Goal: Task Accomplishment & Management: Complete application form

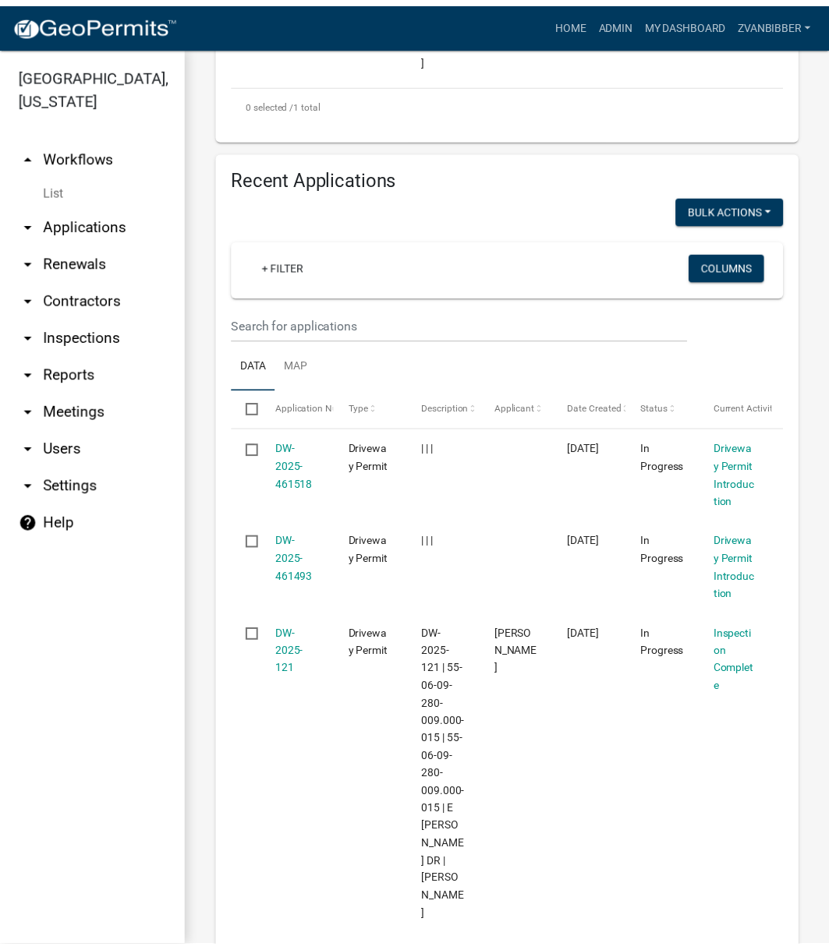
scroll to position [1070, 0]
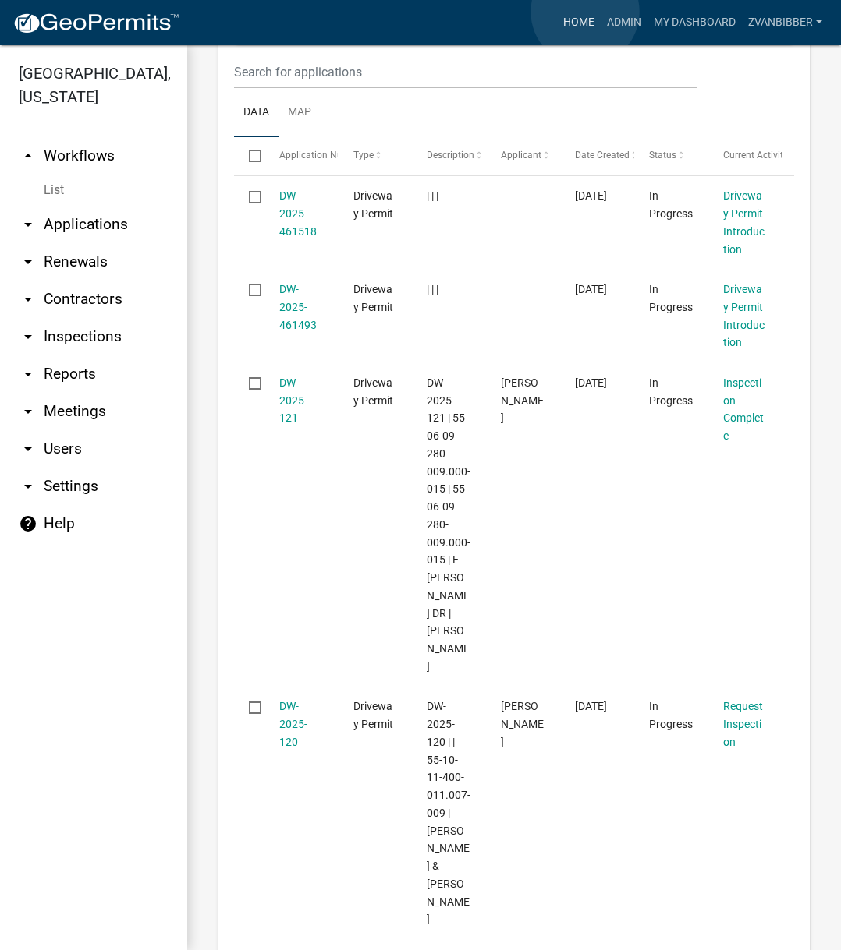
click at [584, 12] on link "Home" at bounding box center [579, 23] width 44 height 30
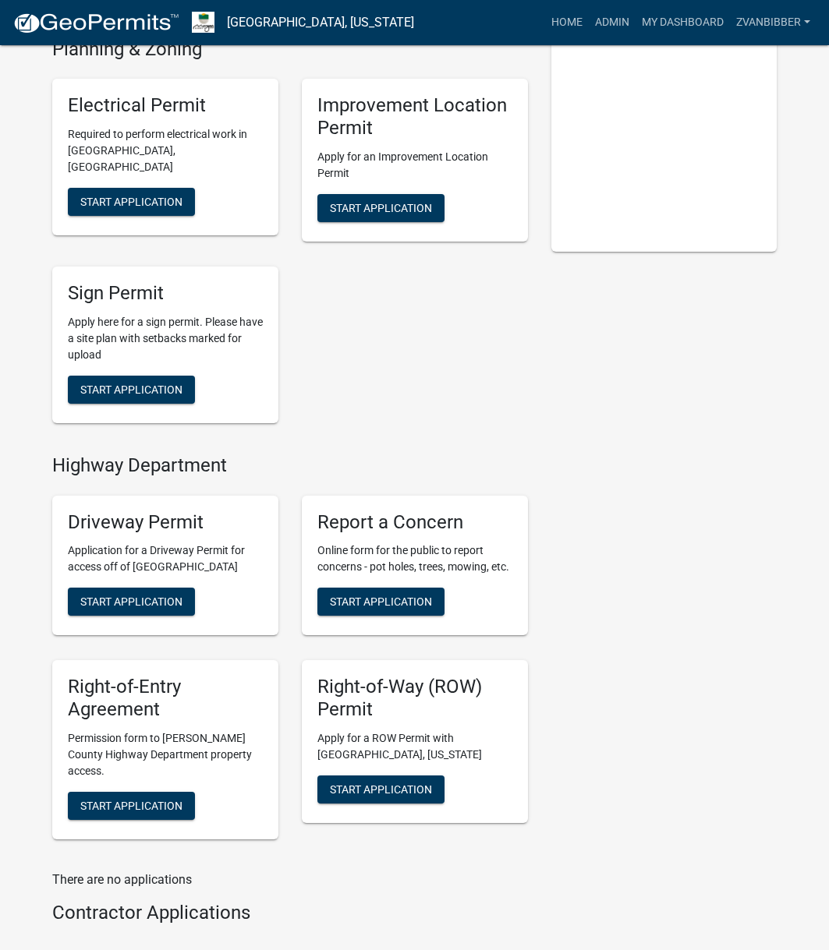
scroll to position [390, 0]
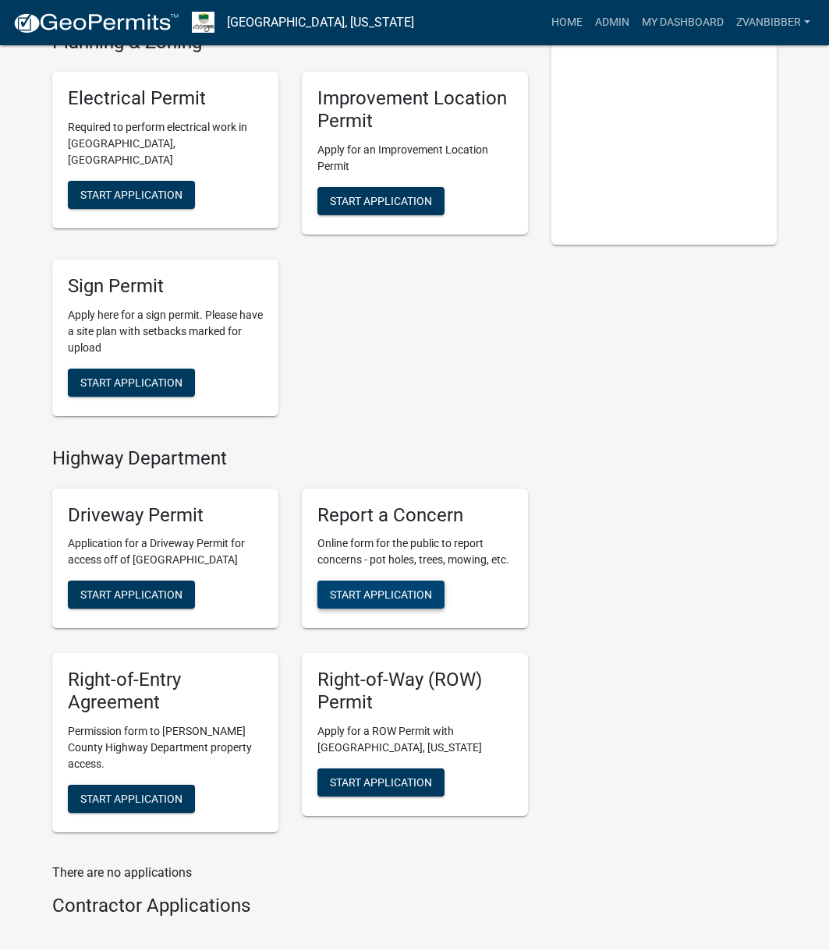
click at [402, 599] on span "Start Application" at bounding box center [381, 595] width 102 height 12
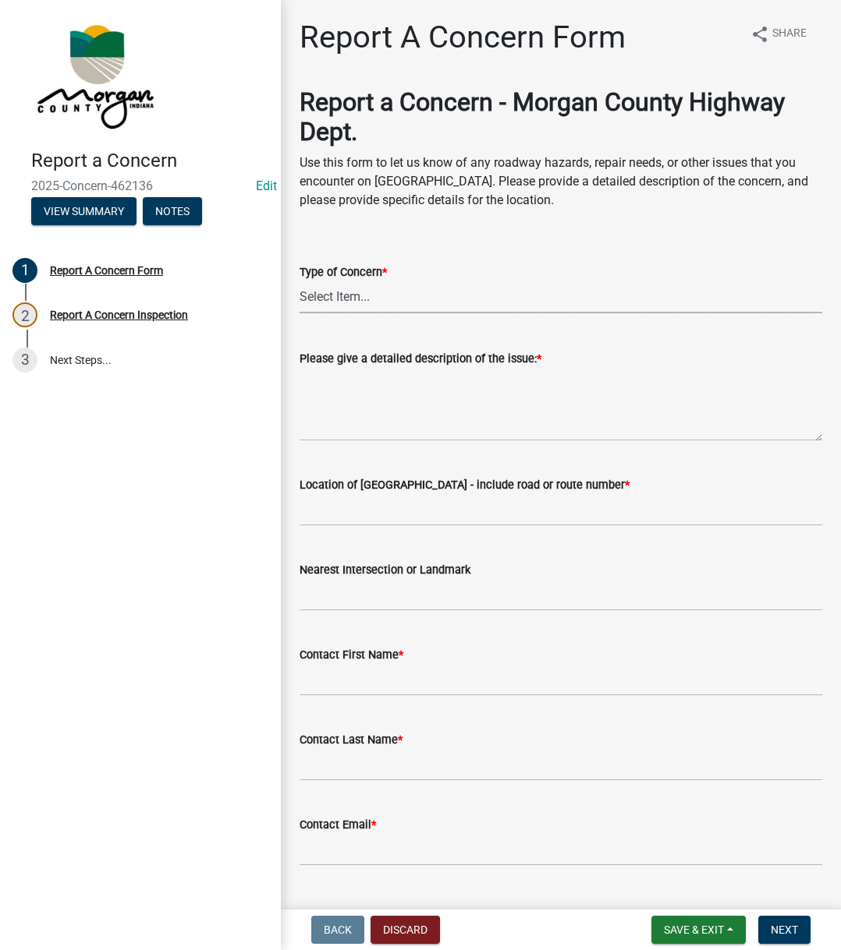
click at [481, 290] on select "Select Item... Pot Hole Patching Ditch Tree Sign Mowing Culvert Other" at bounding box center [560, 297] width 522 height 32
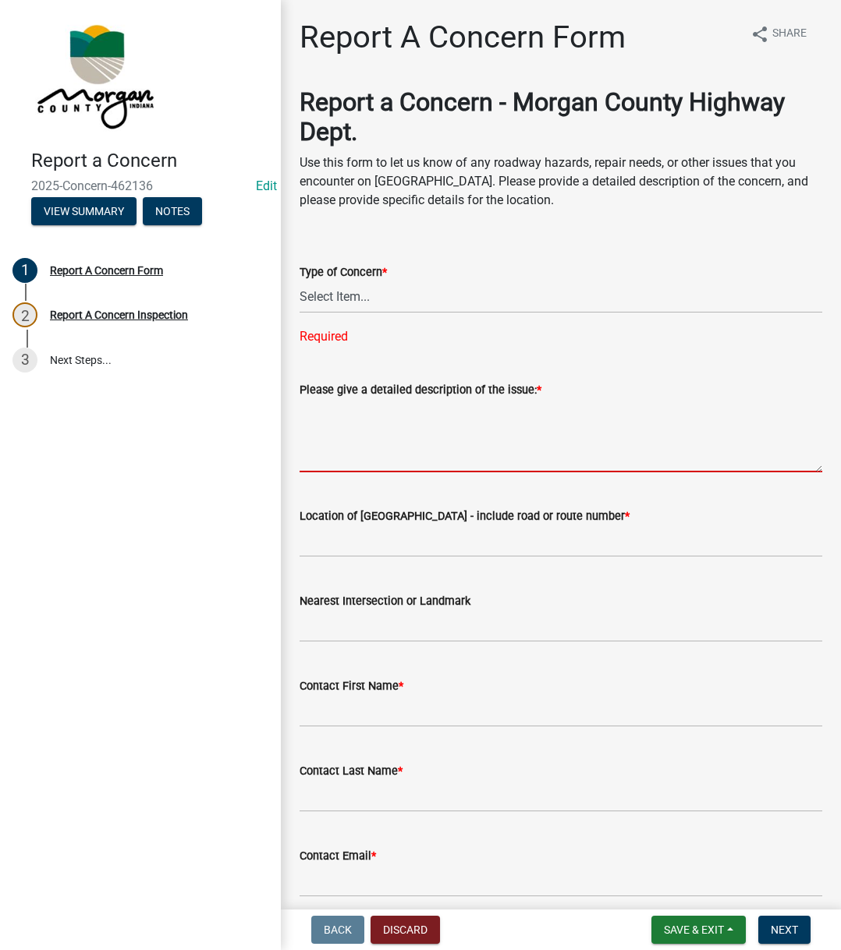
click at [454, 437] on textarea "Please give a detailed description of the issue: *" at bounding box center [560, 435] width 522 height 73
paste textarea "He is a state police officer, and he is wanting to know if we could replace his…"
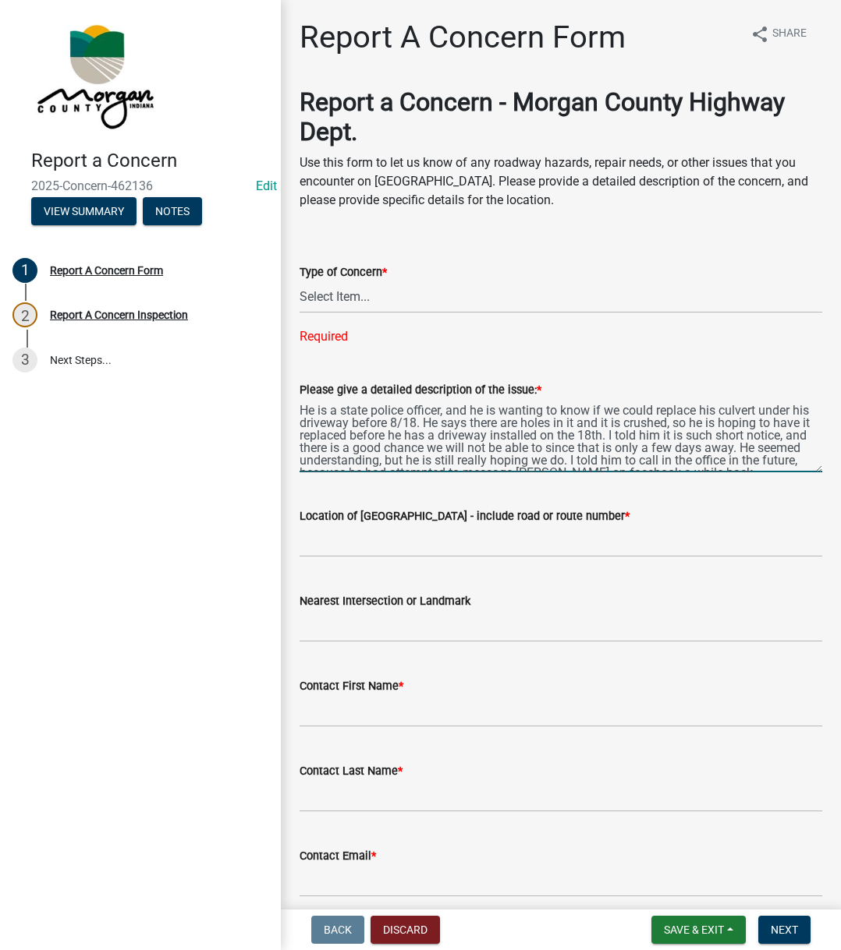
scroll to position [20, 0]
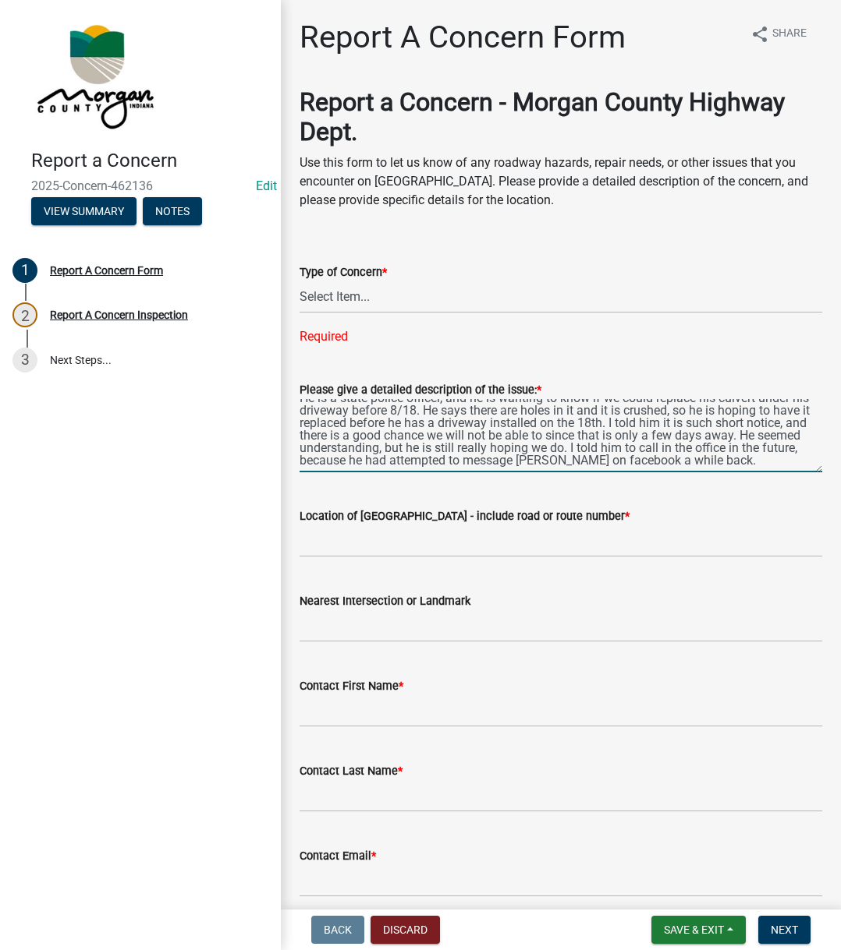
type textarea "He is a state police officer, and he is wanting to know if we could replace his…"
click at [397, 298] on select "Select Item... Pot Hole Patching Ditch Tree Sign Mowing Culvert Other" at bounding box center [560, 297] width 522 height 32
click at [338, 530] on input "Location of [GEOGRAPHIC_DATA] - include road or route number *" at bounding box center [560, 542] width 522 height 32
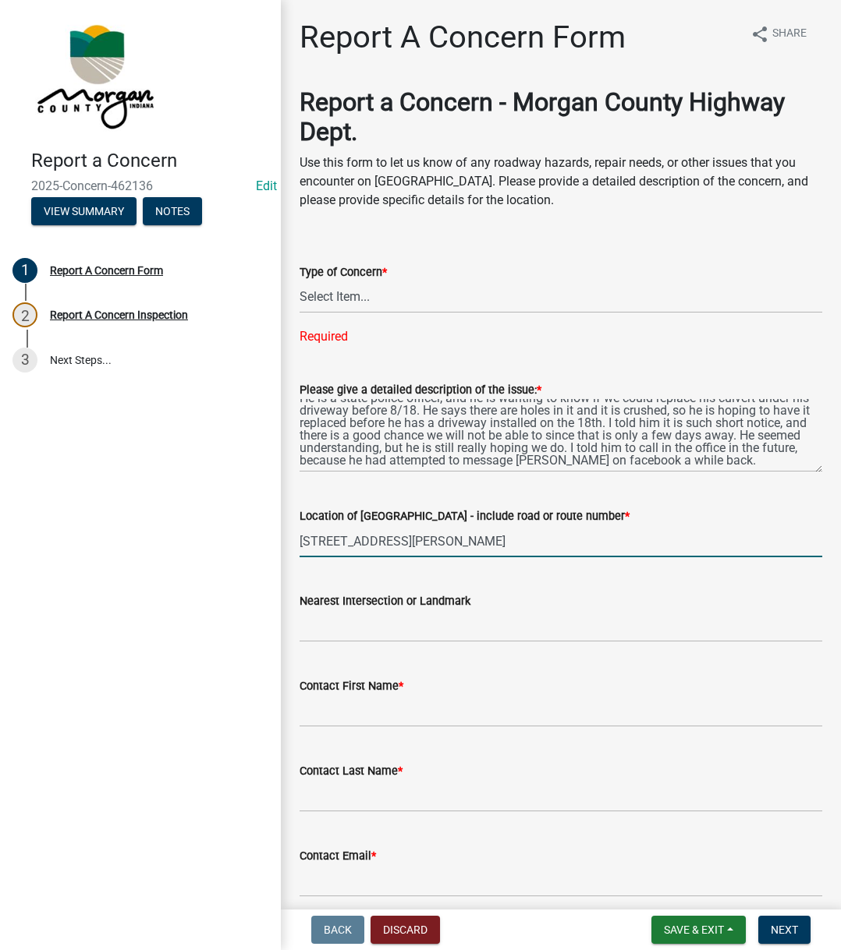
type input "[STREET_ADDRESS][PERSON_NAME]"
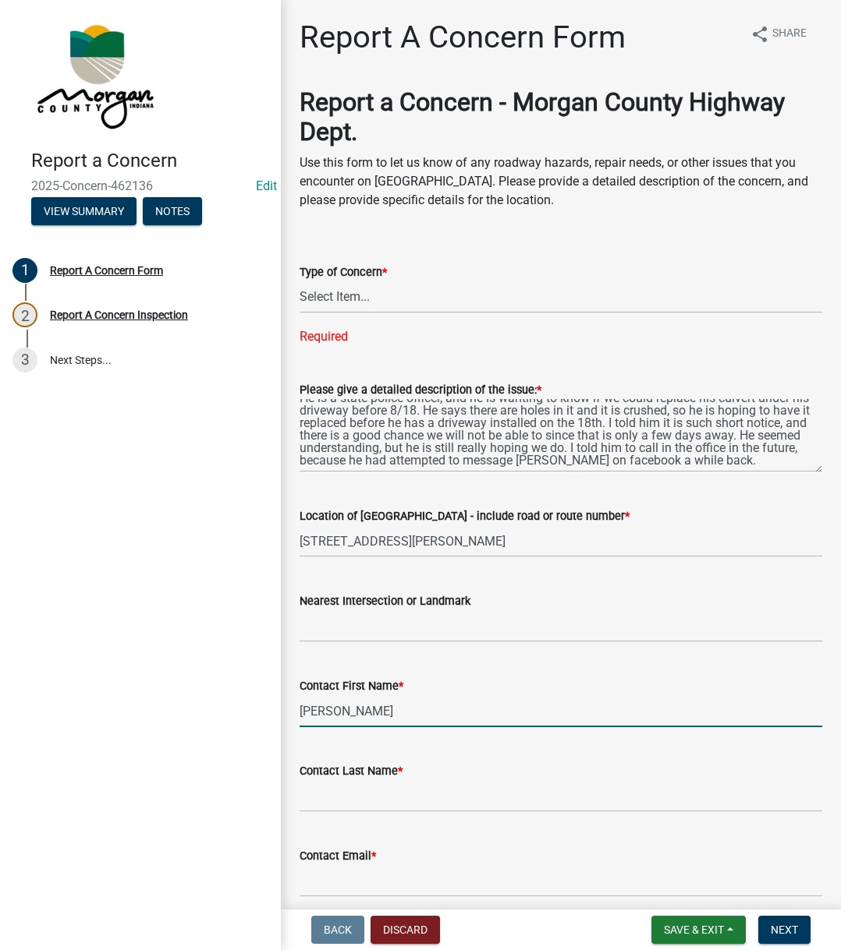
type input "[PERSON_NAME]"
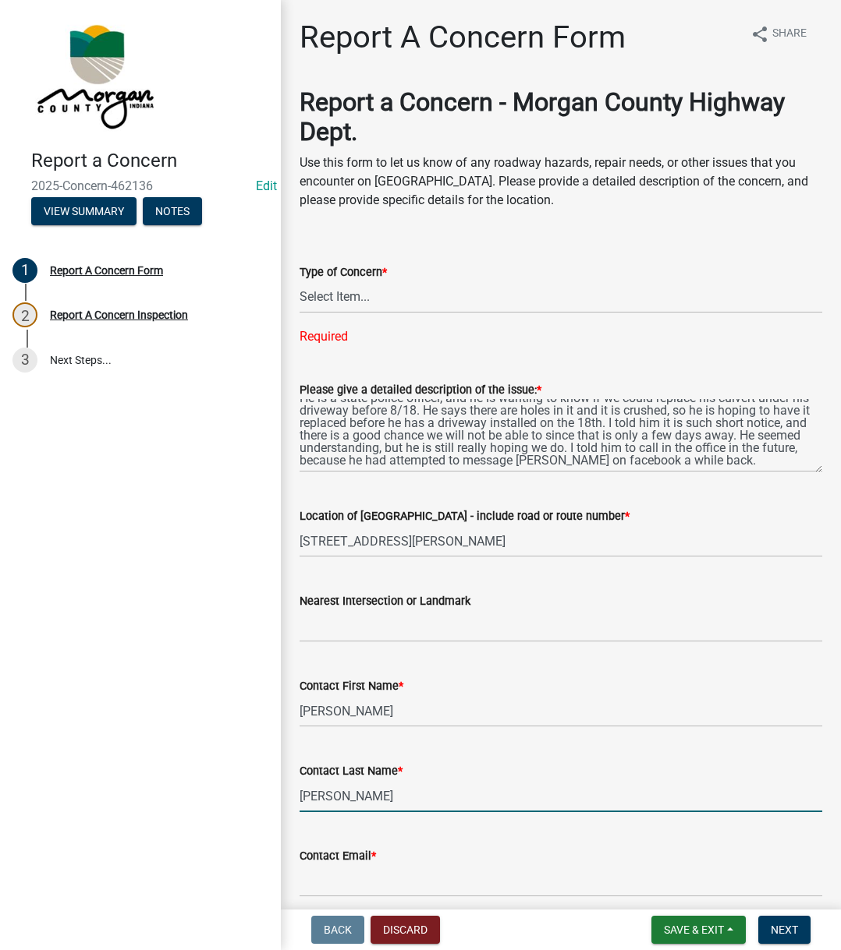
type input "[PERSON_NAME]"
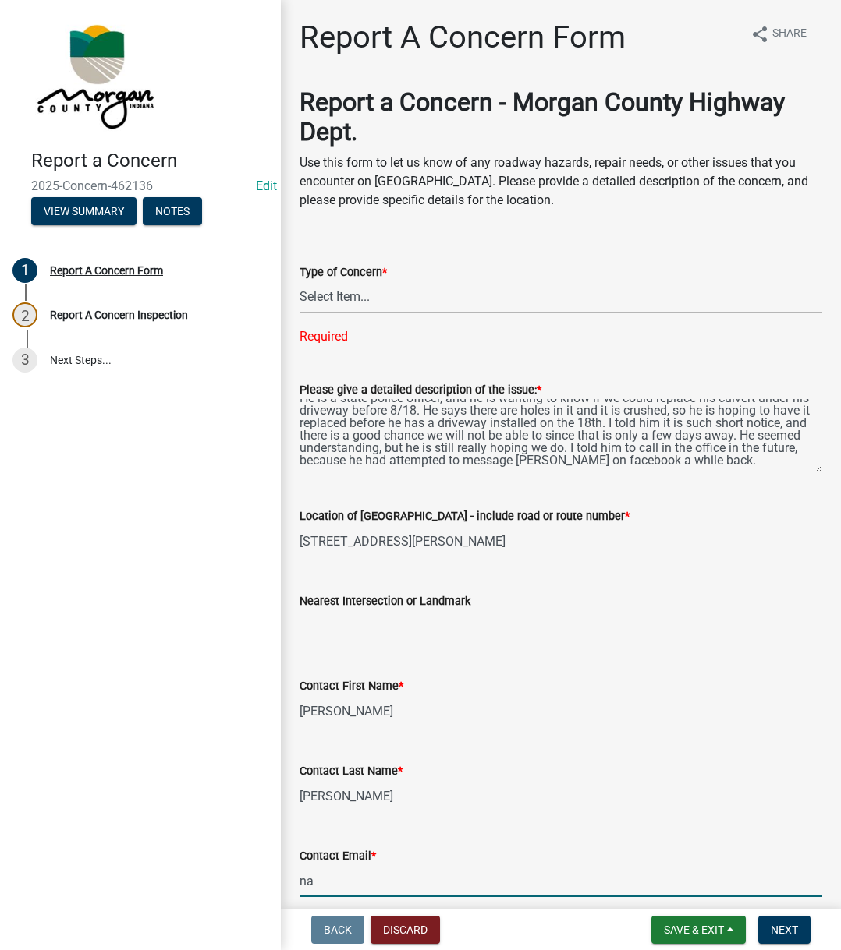
type input "[EMAIL_ADDRESS][DOMAIN_NAME]"
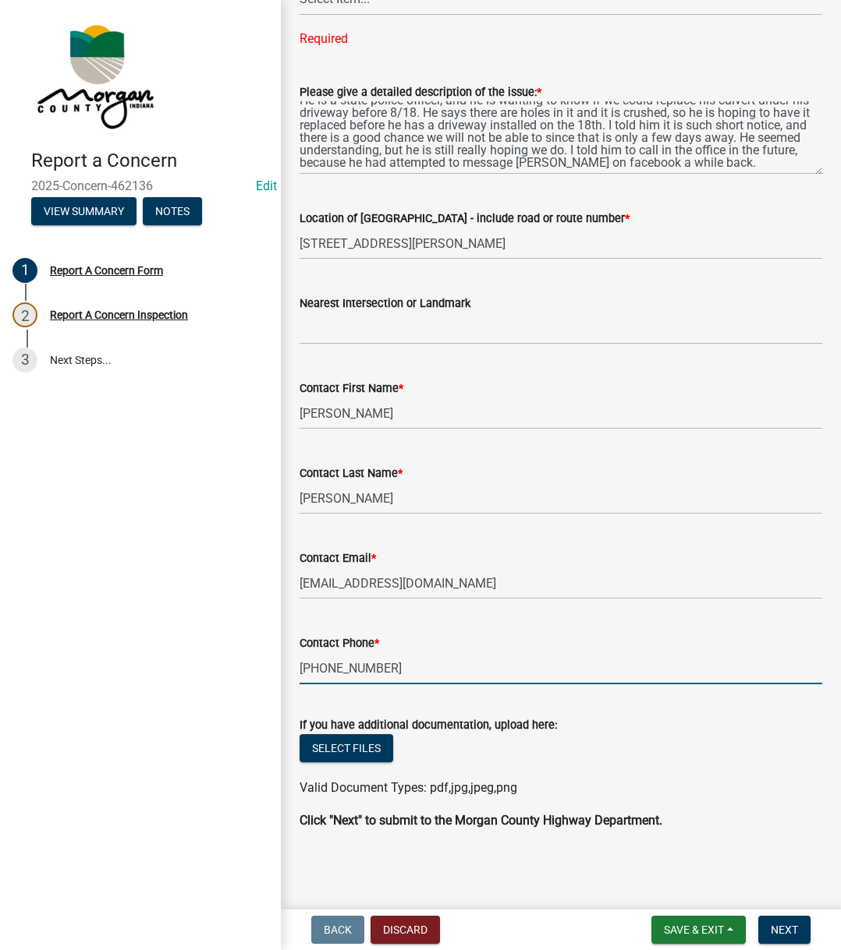
type input "[PHONE_NUMBER]"
click at [803, 716] on button "Next" at bounding box center [784, 930] width 52 height 28
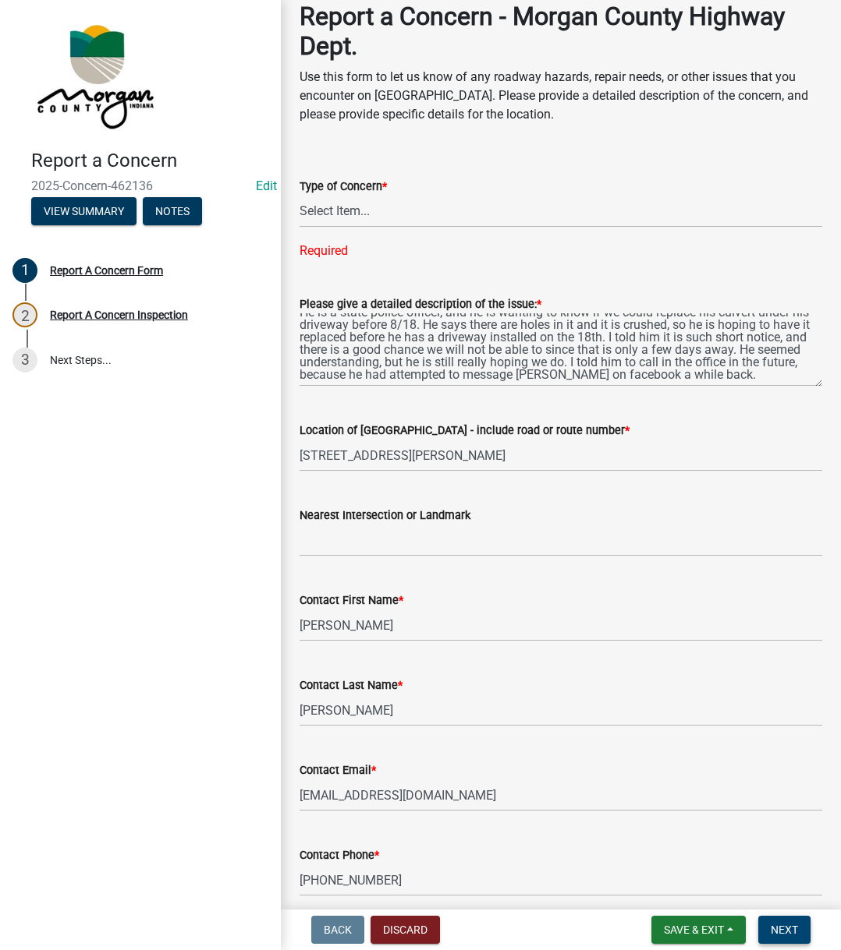
scroll to position [64, 0]
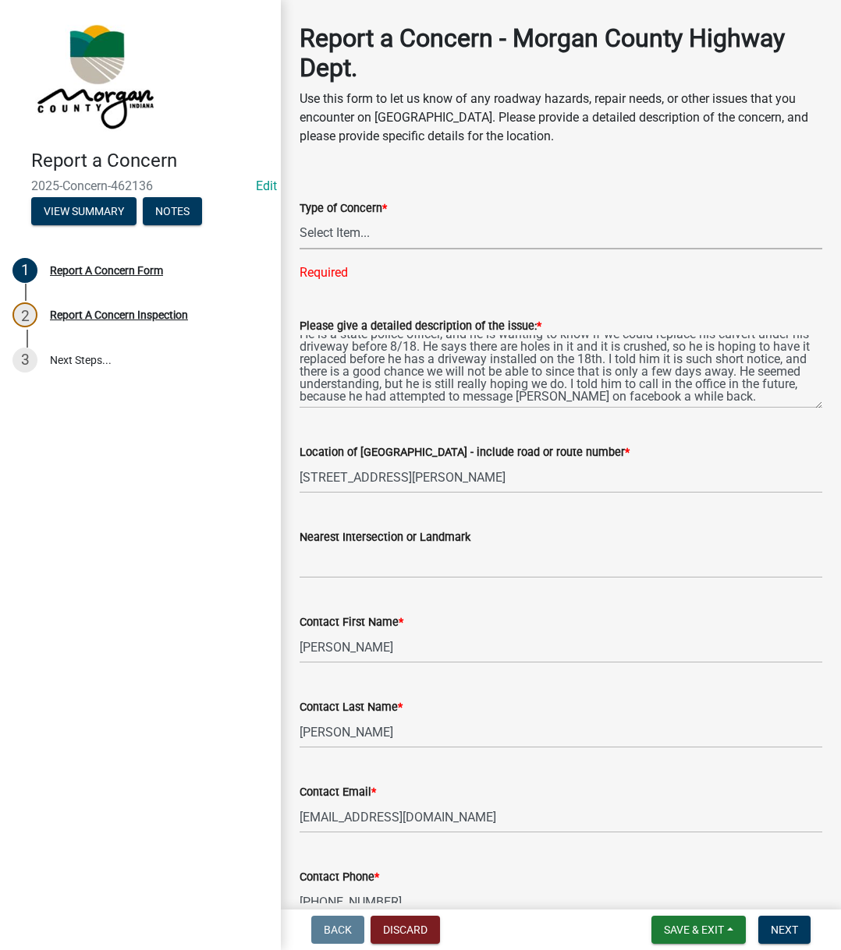
click at [359, 230] on select "Select Item... Pot Hole Patching Ditch Tree Sign Mowing Culvert Other" at bounding box center [560, 234] width 522 height 32
click at [299, 218] on select "Select Item... Pot Hole Patching Ditch Tree Sign Mowing Culvert Other" at bounding box center [560, 234] width 522 height 32
select select "031fa570-cf9b-4947-8973-1cb5d50c3df7"
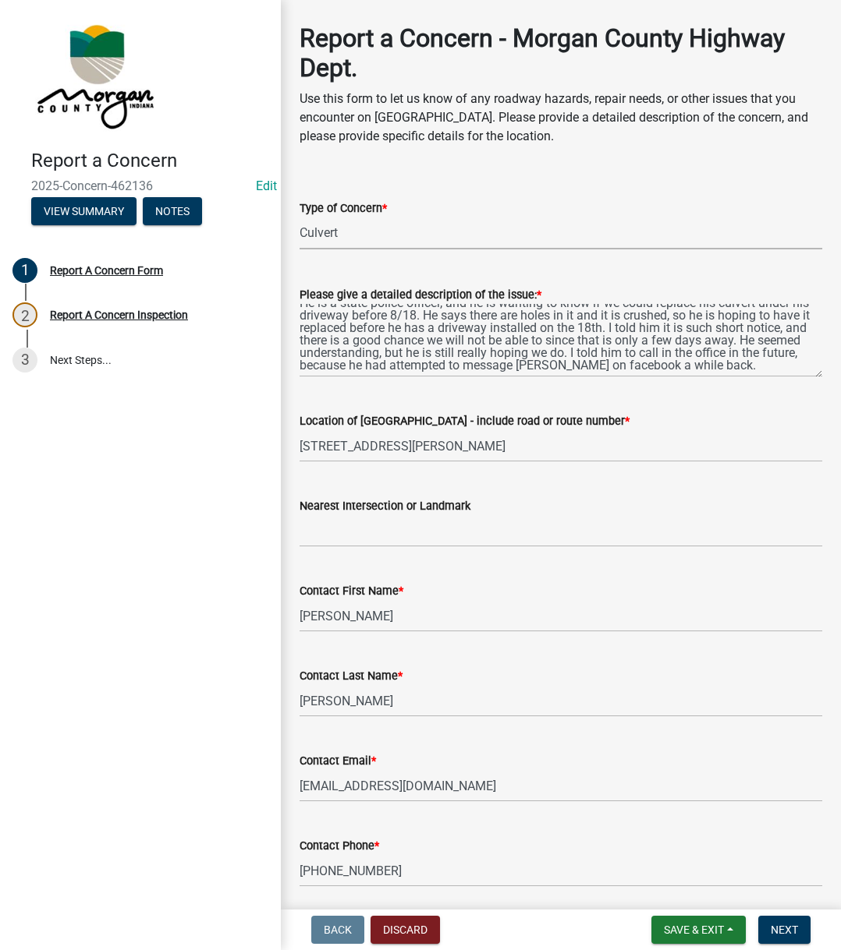
scroll to position [267, 0]
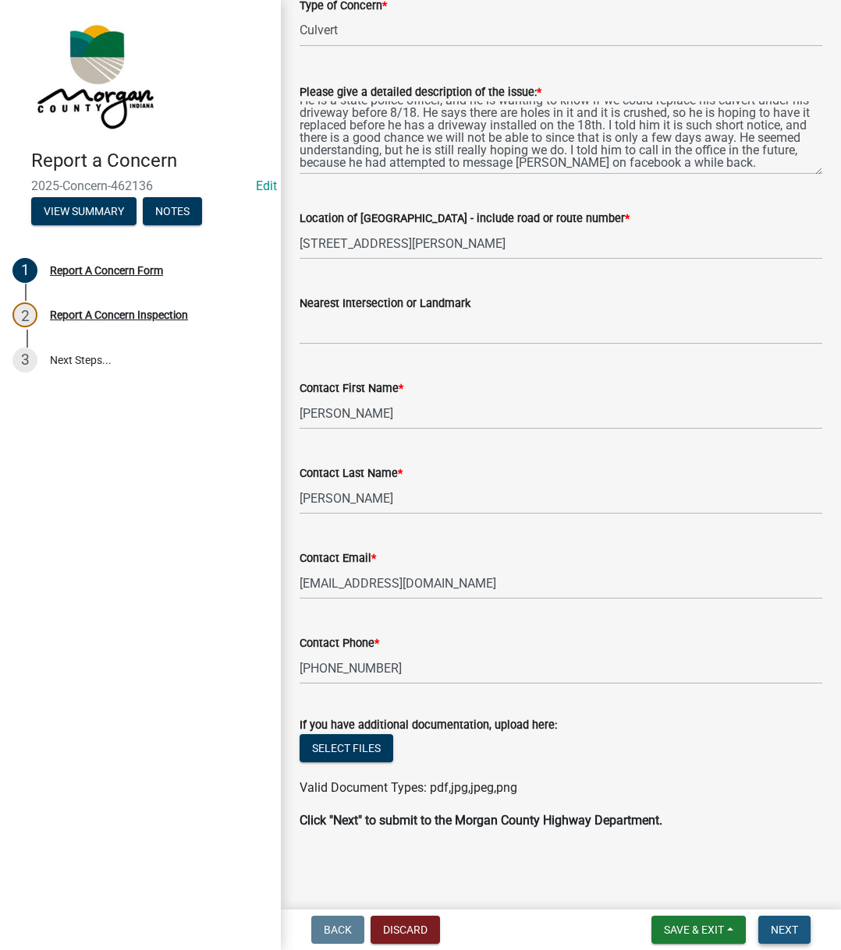
click at [774, 716] on span "Next" at bounding box center [783, 930] width 27 height 12
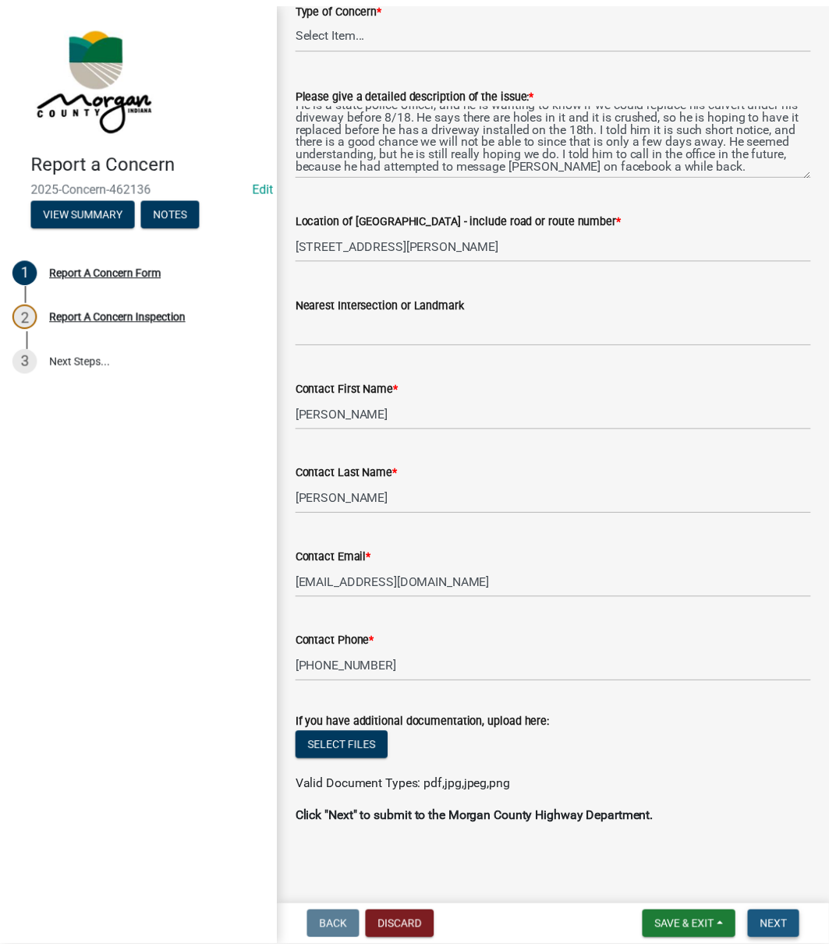
scroll to position [0, 0]
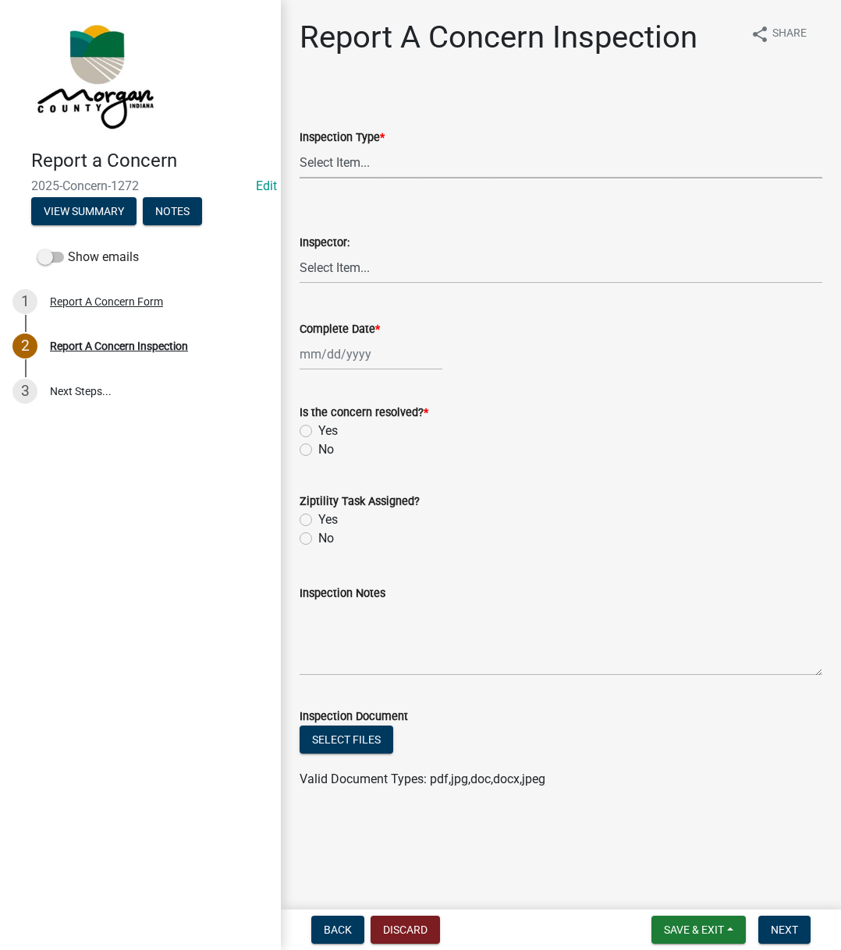
click at [460, 160] on select "Select Item... Pot Hole Patching Ditch Tree Sign Mowing Culvert Other" at bounding box center [560, 163] width 522 height 32
click at [299, 147] on select "Select Item... Pot Hole Patching Ditch Tree Sign Mowing Culvert Other" at bounding box center [560, 163] width 522 height 32
select select "031fa570-cf9b-4947-8973-1cb5d50c3df7"
click at [354, 254] on select "Select Item... [PERSON_NAME] [PERSON_NAME] [PERSON_NAME] [PERSON_NAME] [PERSON_…" at bounding box center [560, 268] width 522 height 32
click at [299, 252] on select "Select Item... [PERSON_NAME] [PERSON_NAME] [PERSON_NAME] [PERSON_NAME] [PERSON_…" at bounding box center [560, 268] width 522 height 32
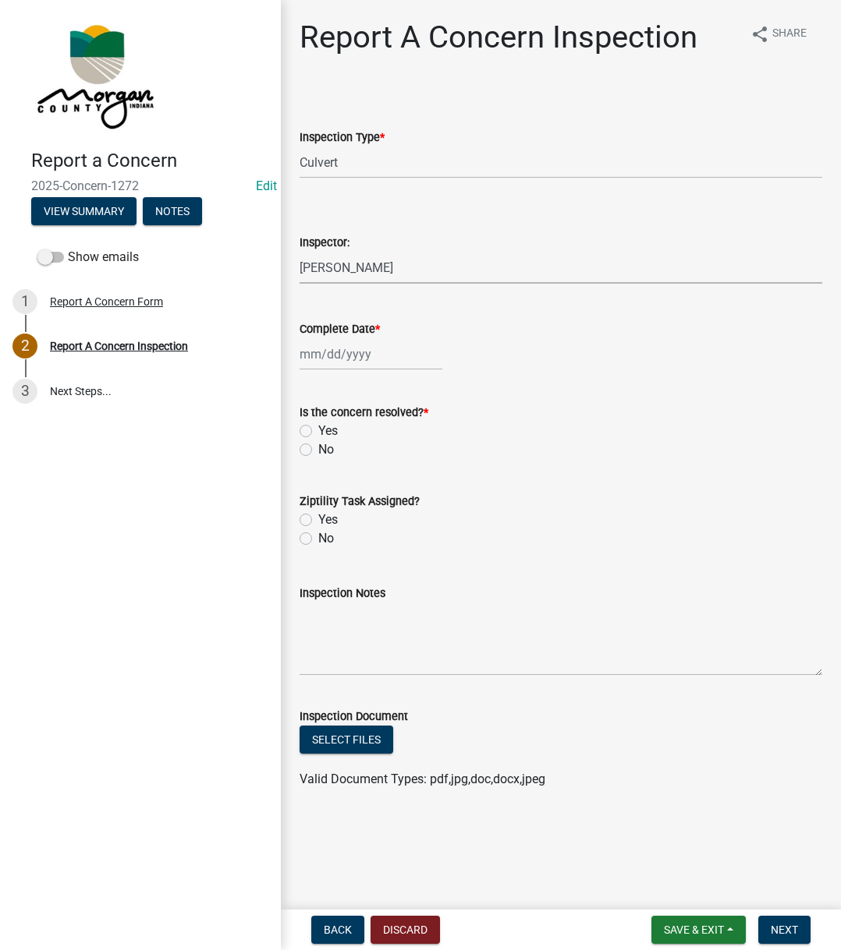
select select "742eb044-fc58-4034-b35e-1550e746fcda"
select select "8"
select select "2025"
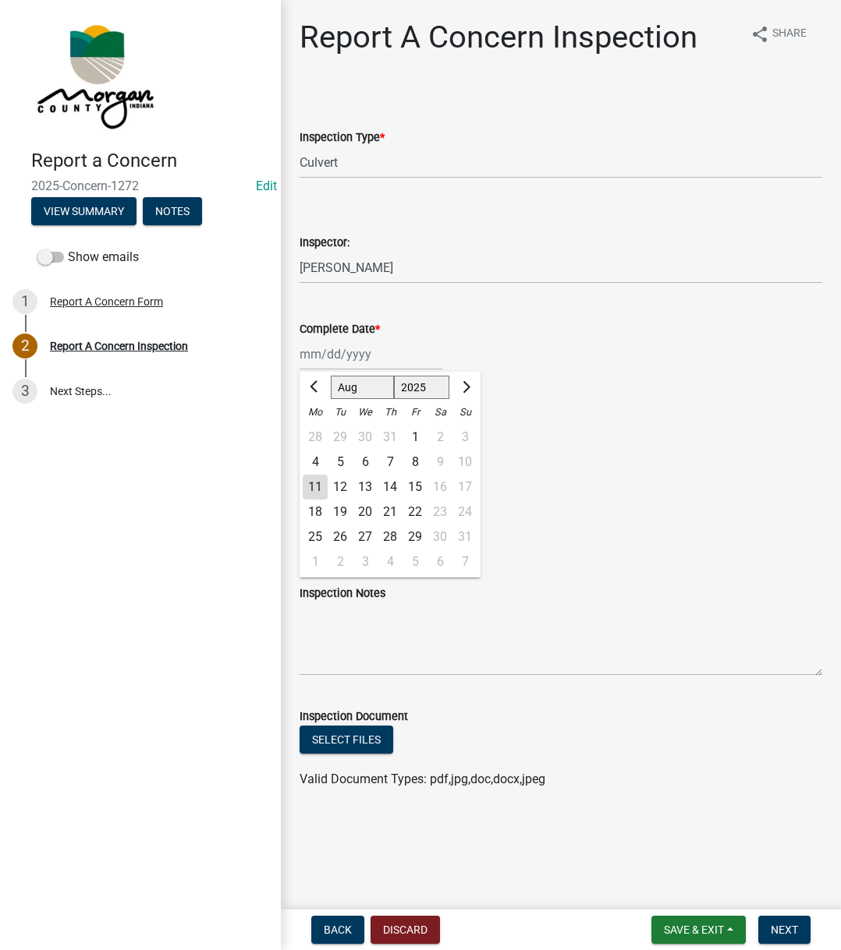
click at [351, 363] on div "[PERSON_NAME] Feb Mar Apr [PERSON_NAME][DATE] Oct Nov [DATE] 1526 1527 1528 152…" at bounding box center [370, 354] width 143 height 32
drag, startPoint x: 323, startPoint y: 489, endPoint x: 319, endPoint y: 480, distance: 10.1
click at [322, 489] on div "11" at bounding box center [315, 487] width 25 height 25
type input "[DATE]"
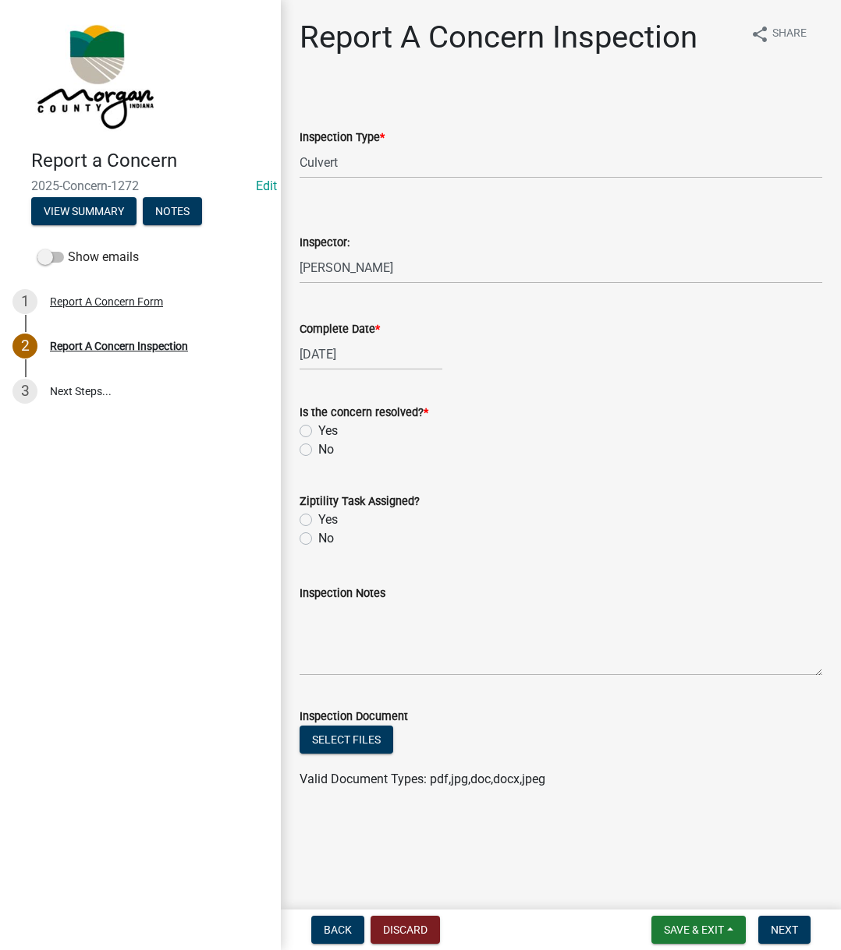
click at [318, 425] on label "Yes" at bounding box center [327, 431] width 19 height 19
click at [318, 425] on input "Yes" at bounding box center [323, 427] width 10 height 10
radio input "true"
click at [318, 514] on label "Yes" at bounding box center [327, 520] width 19 height 19
click at [318, 514] on input "Yes" at bounding box center [323, 516] width 10 height 10
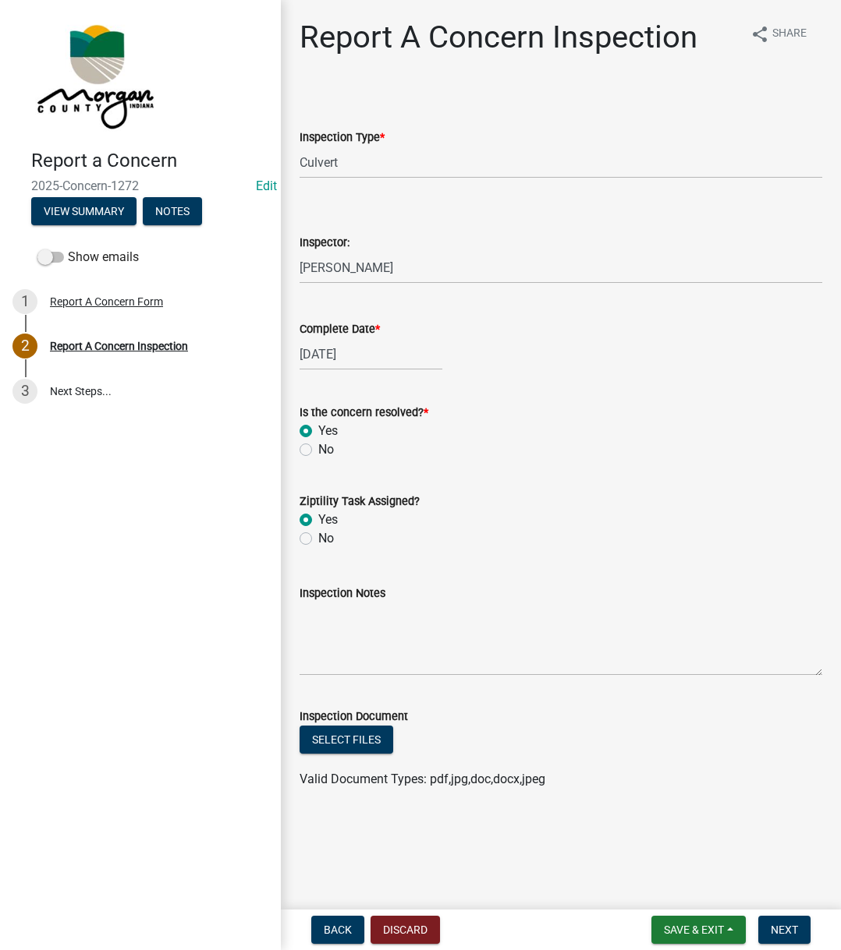
radio input "true"
click at [313, 625] on textarea "Inspection Notes" at bounding box center [560, 639] width 522 height 73
type textarea "Sent to D1"
click at [784, 716] on span "Next" at bounding box center [783, 930] width 27 height 12
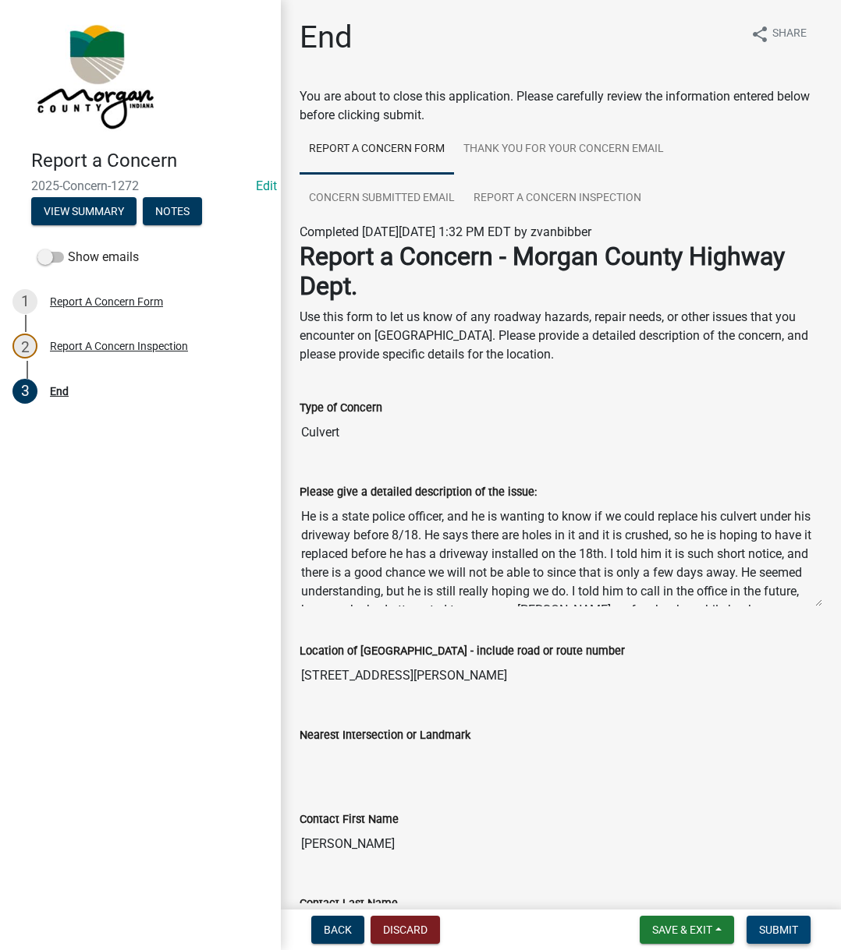
click at [784, 716] on span "Submit" at bounding box center [778, 930] width 39 height 12
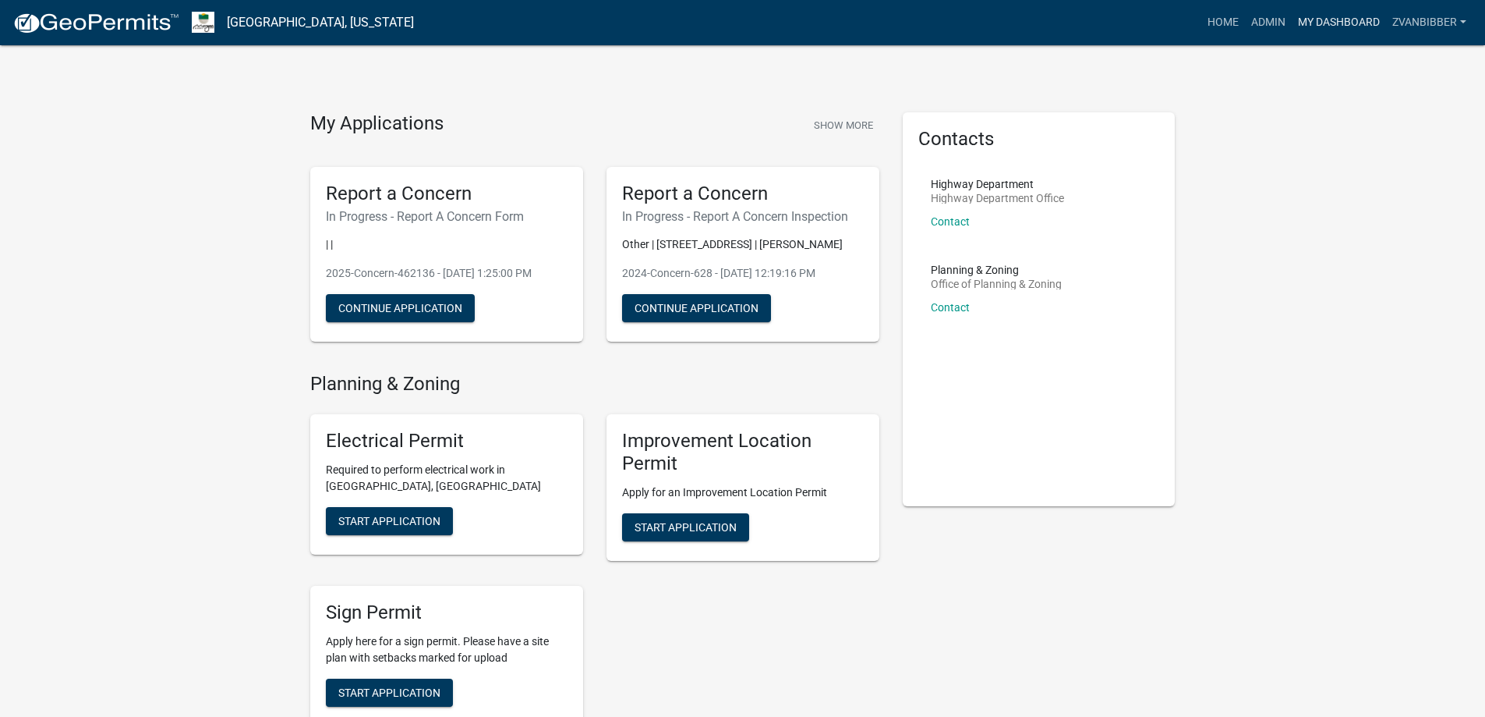
click at [1296, 26] on link "My Dashboard" at bounding box center [1339, 23] width 94 height 30
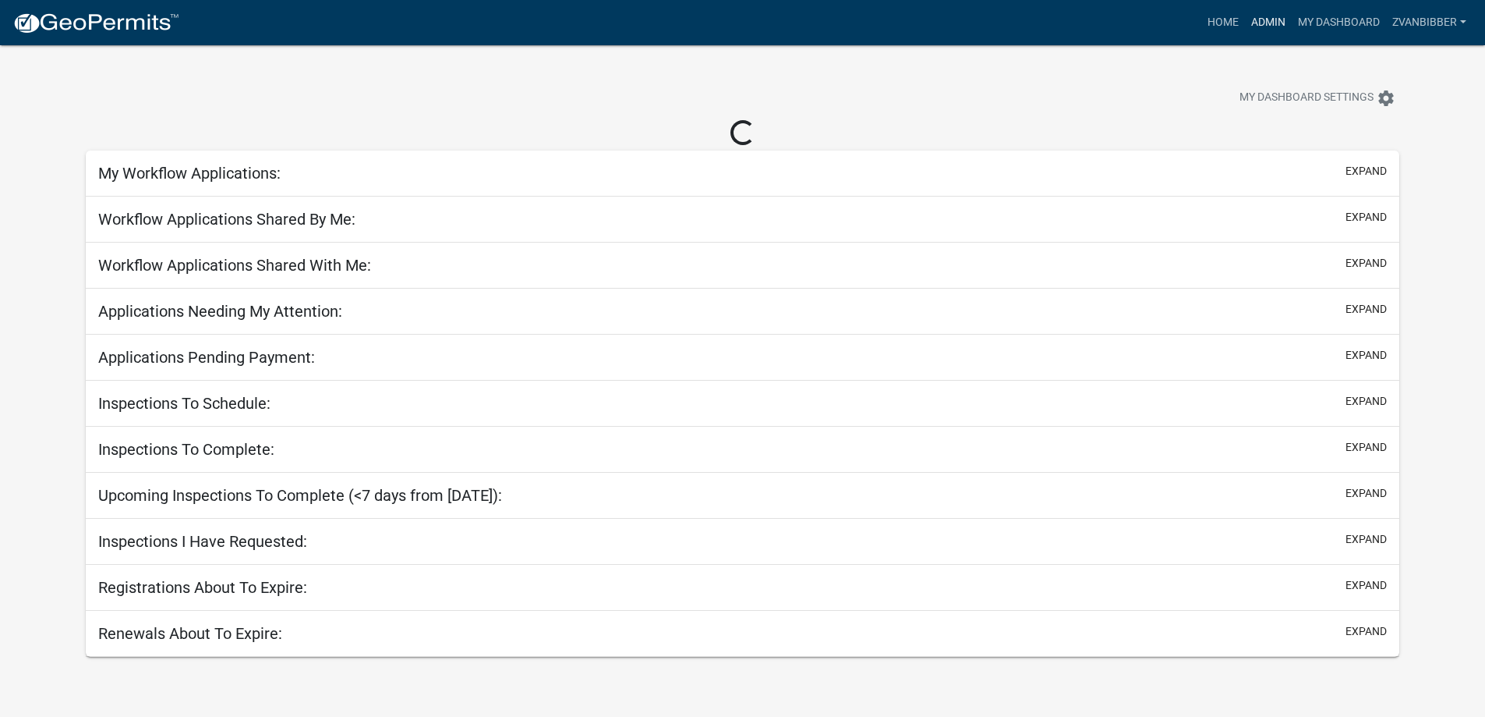
click at [1288, 25] on link "Admin" at bounding box center [1268, 23] width 47 height 30
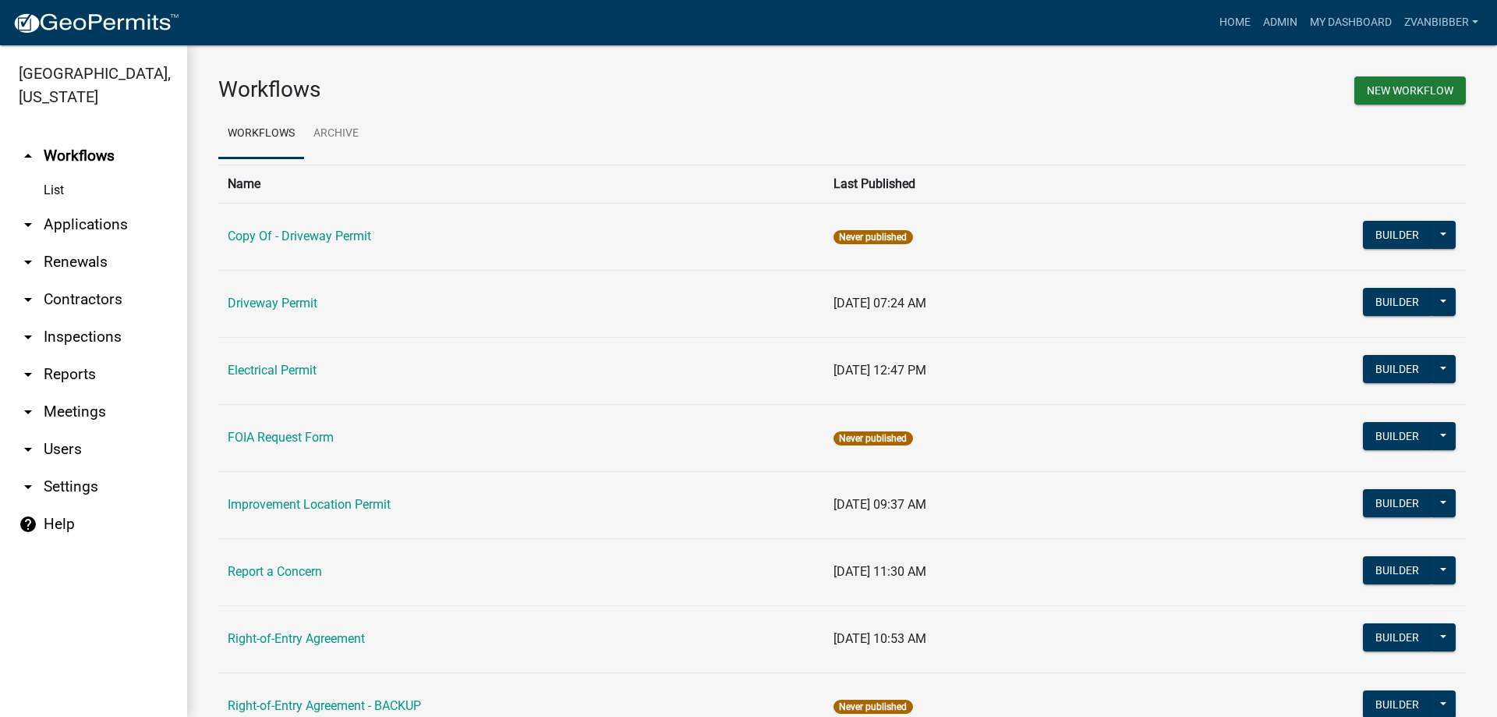
scroll to position [267, 0]
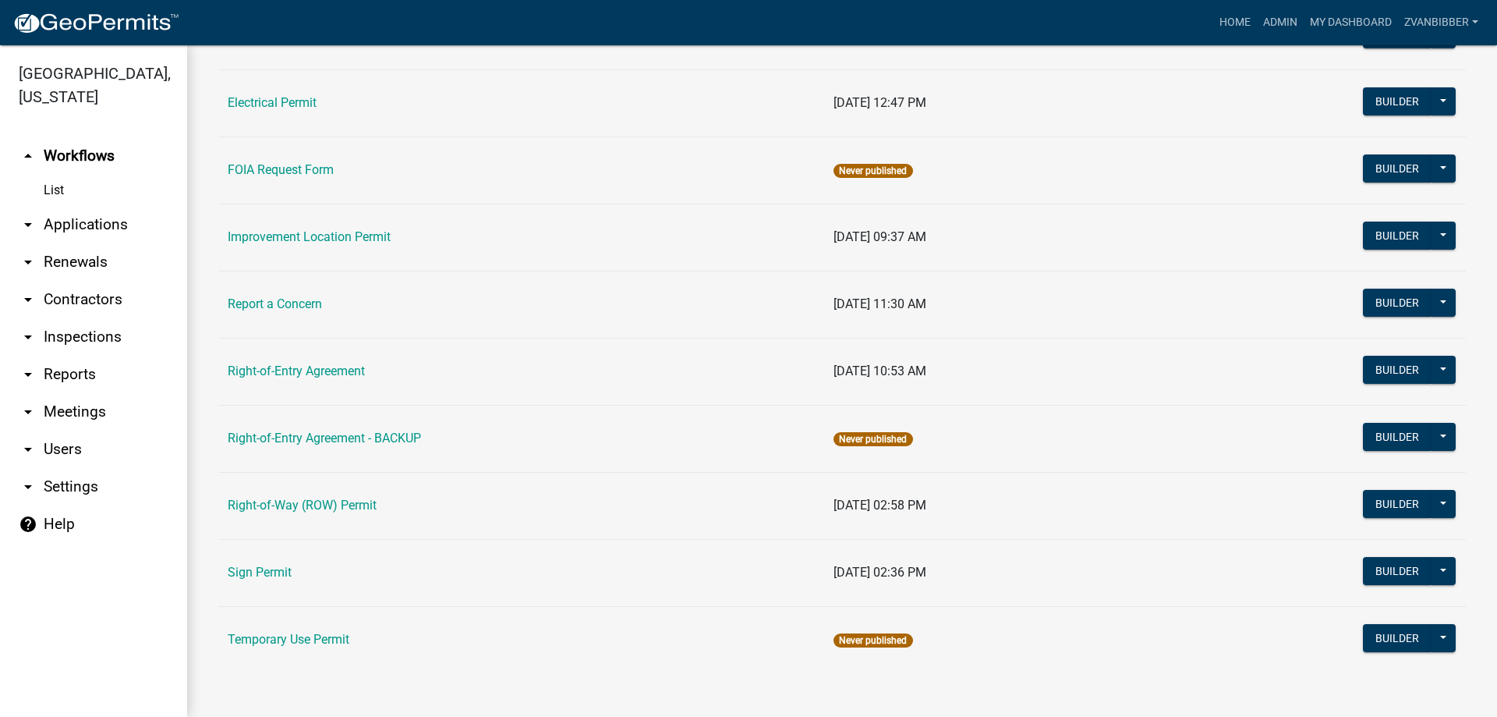
click at [243, 299] on link "Report a Concern" at bounding box center [275, 303] width 94 height 15
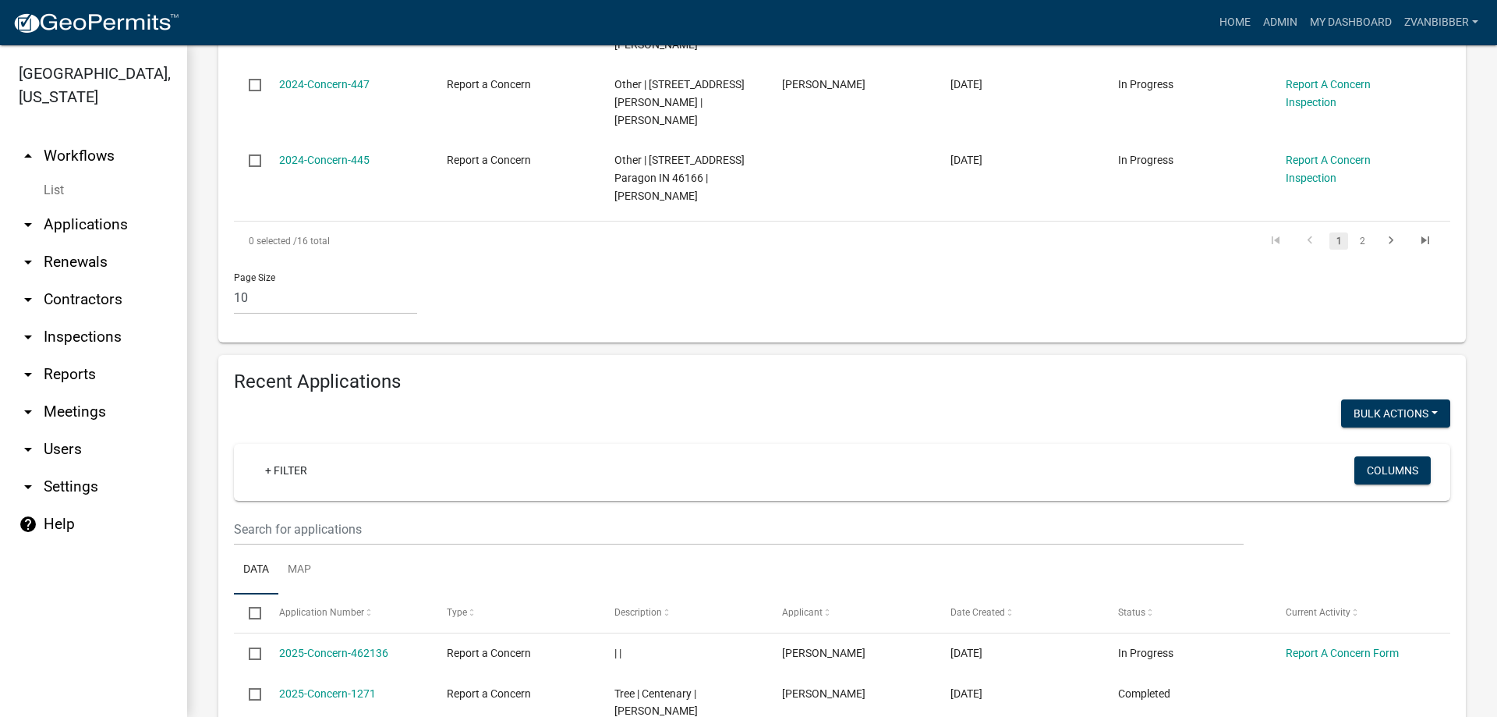
scroll to position [1166, 0]
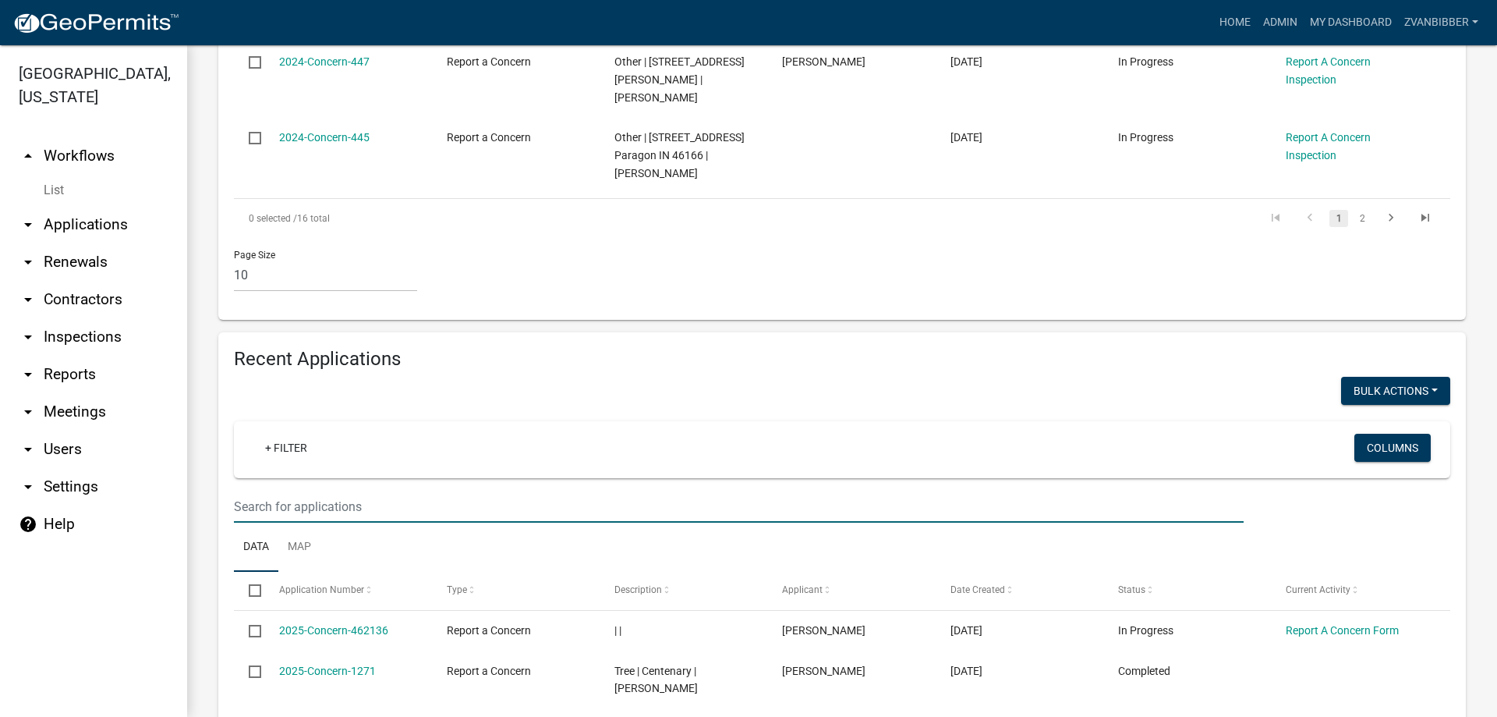
click at [360, 490] on input "text" at bounding box center [739, 506] width 1010 height 32
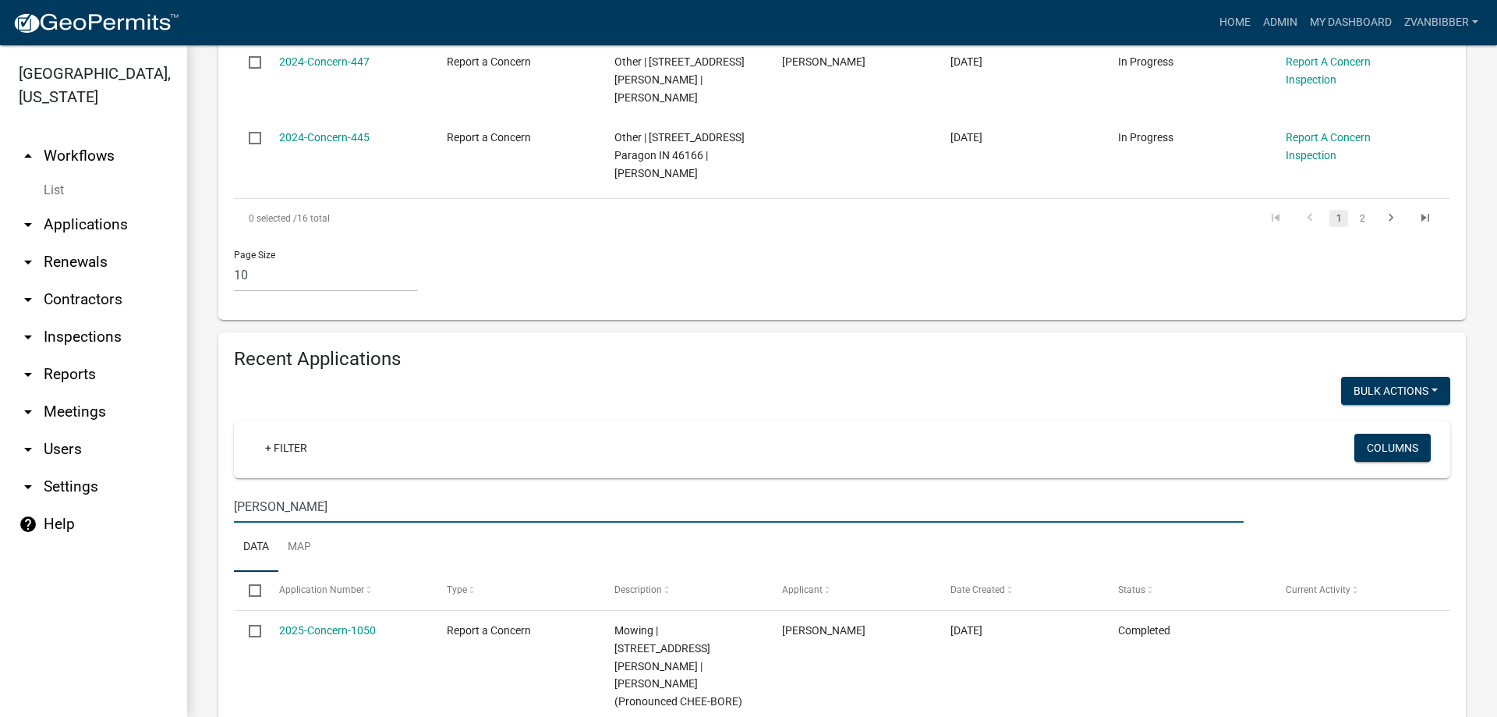
scroll to position [1182, 0]
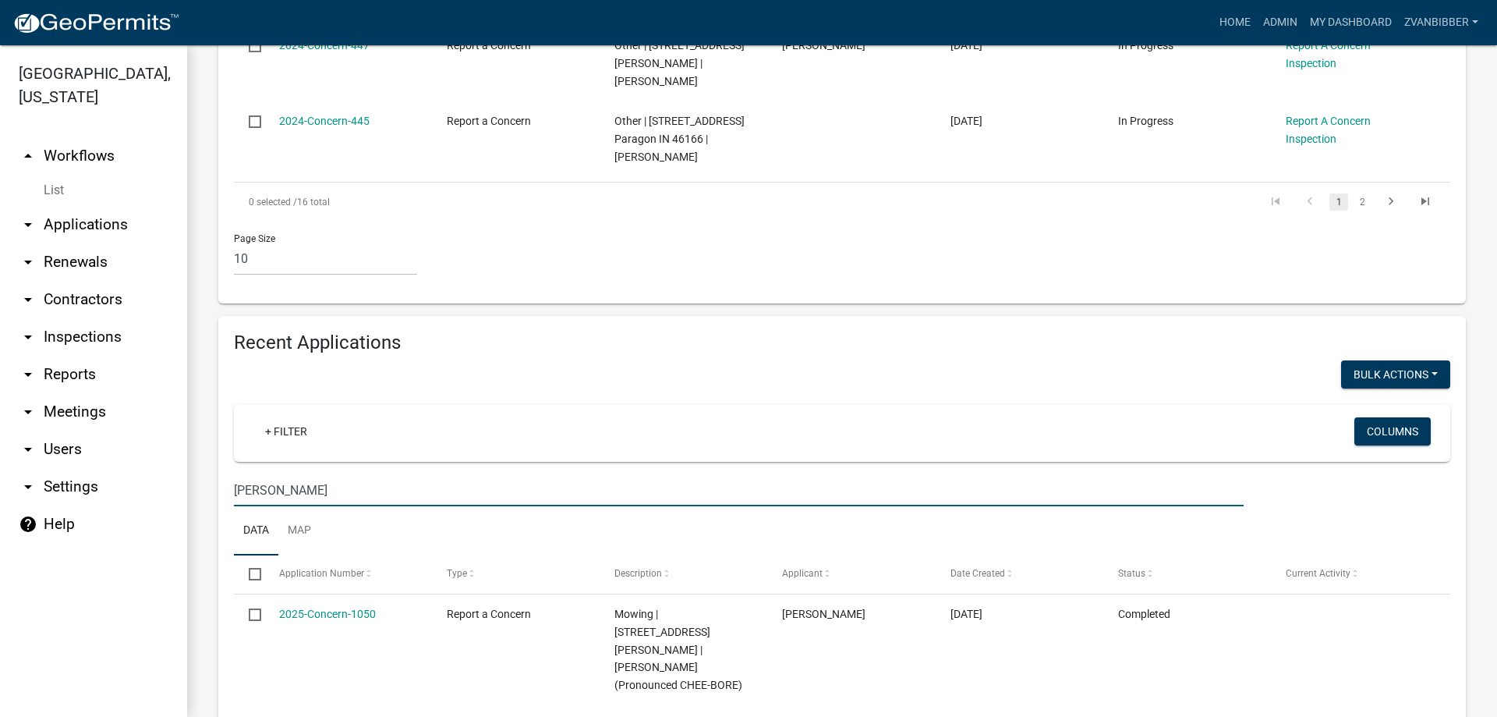
drag, startPoint x: 296, startPoint y: 338, endPoint x: 234, endPoint y: 329, distance: 62.2
click at [238, 474] on input "[PERSON_NAME]" at bounding box center [739, 490] width 1010 height 32
type input "r"
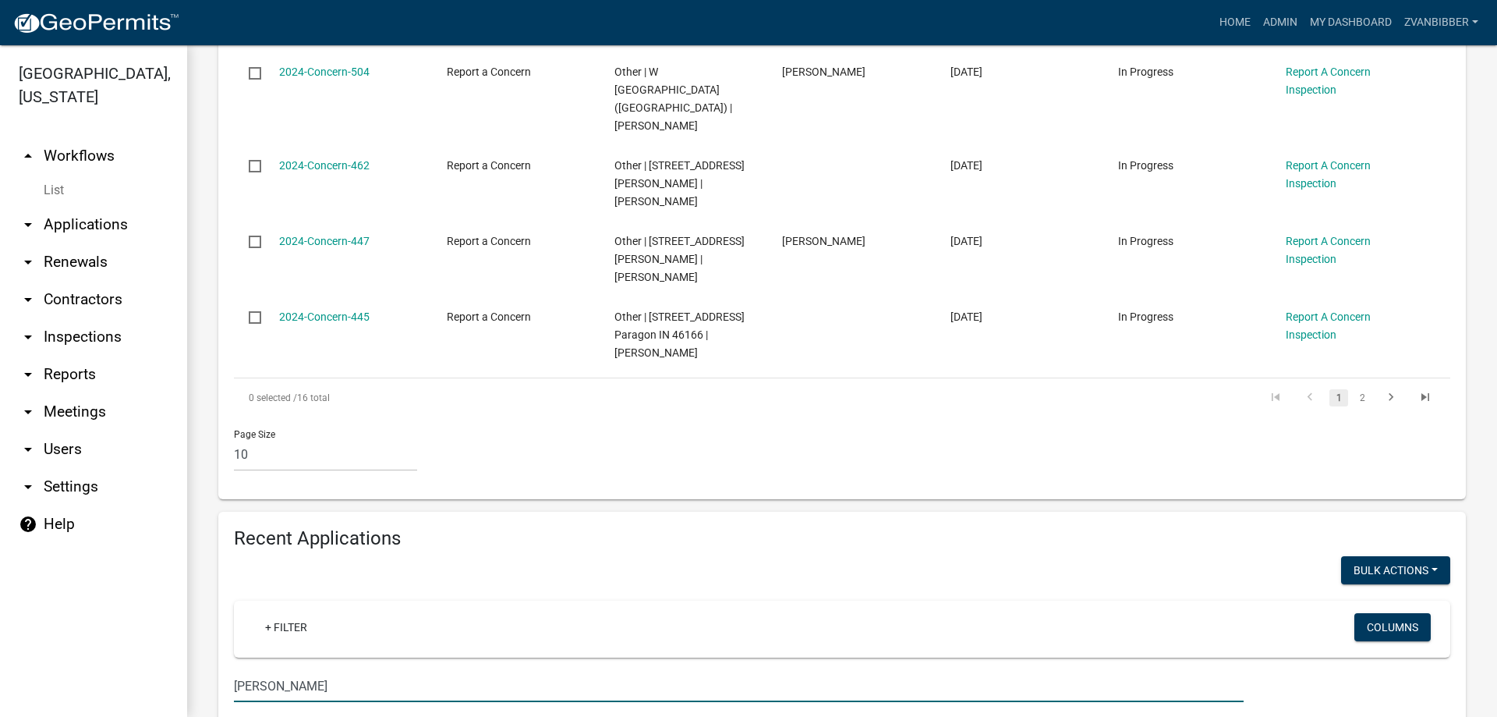
scroll to position [1025, 0]
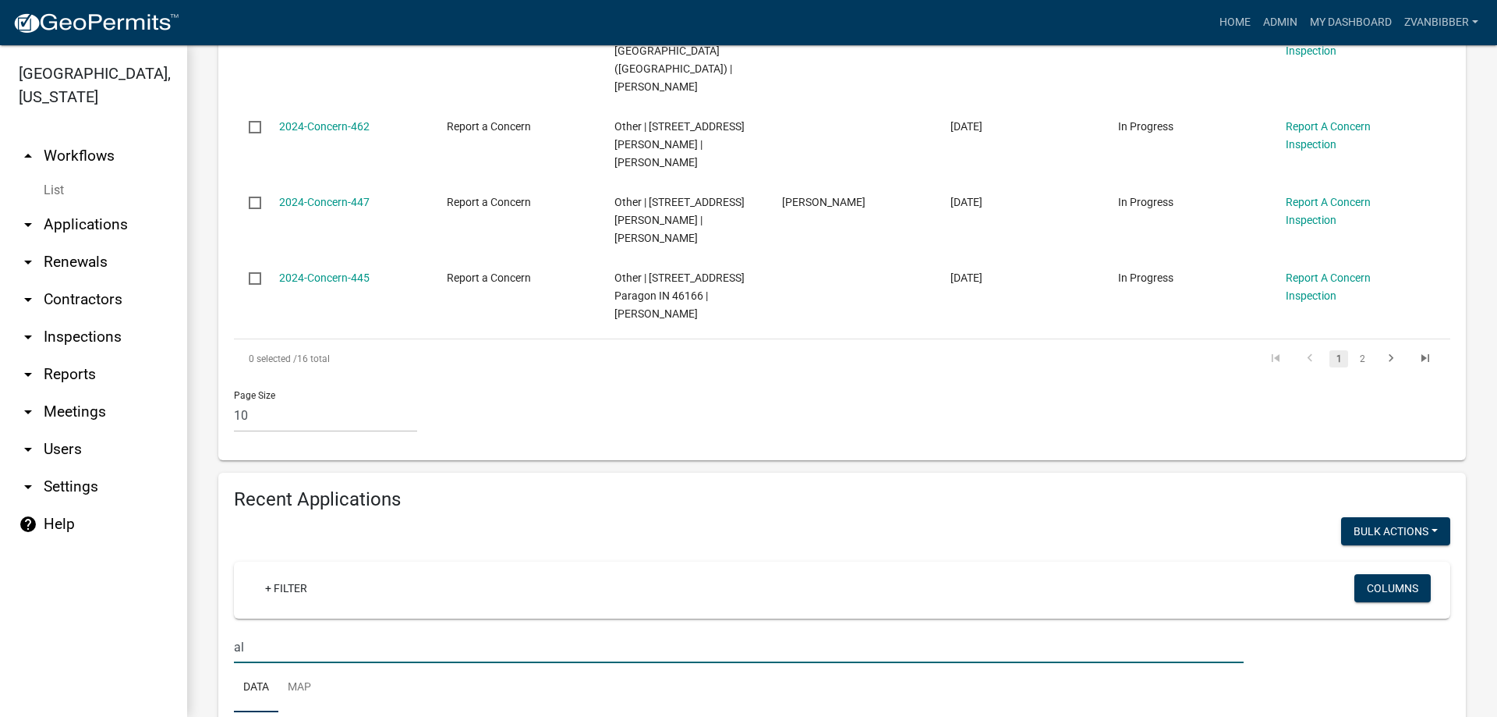
type input "a"
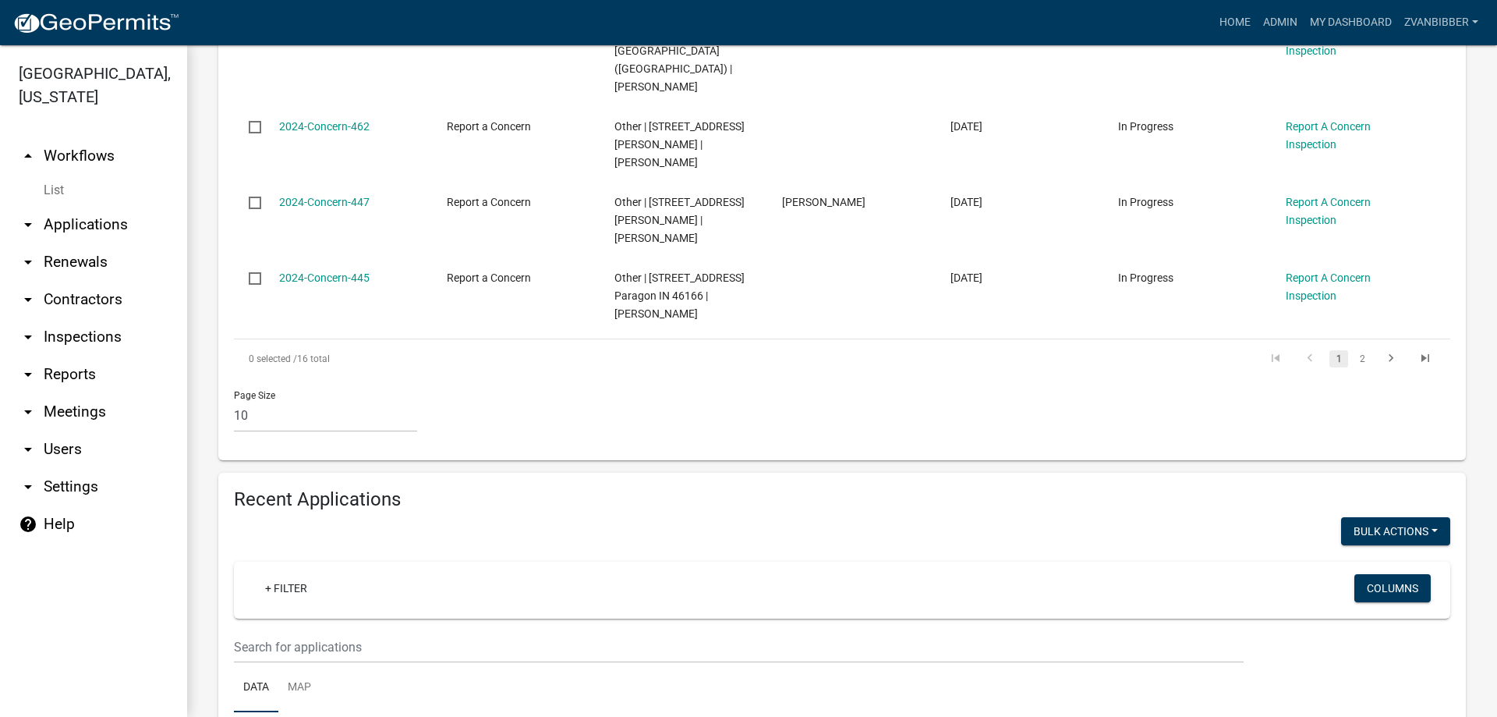
scroll to position [986, 0]
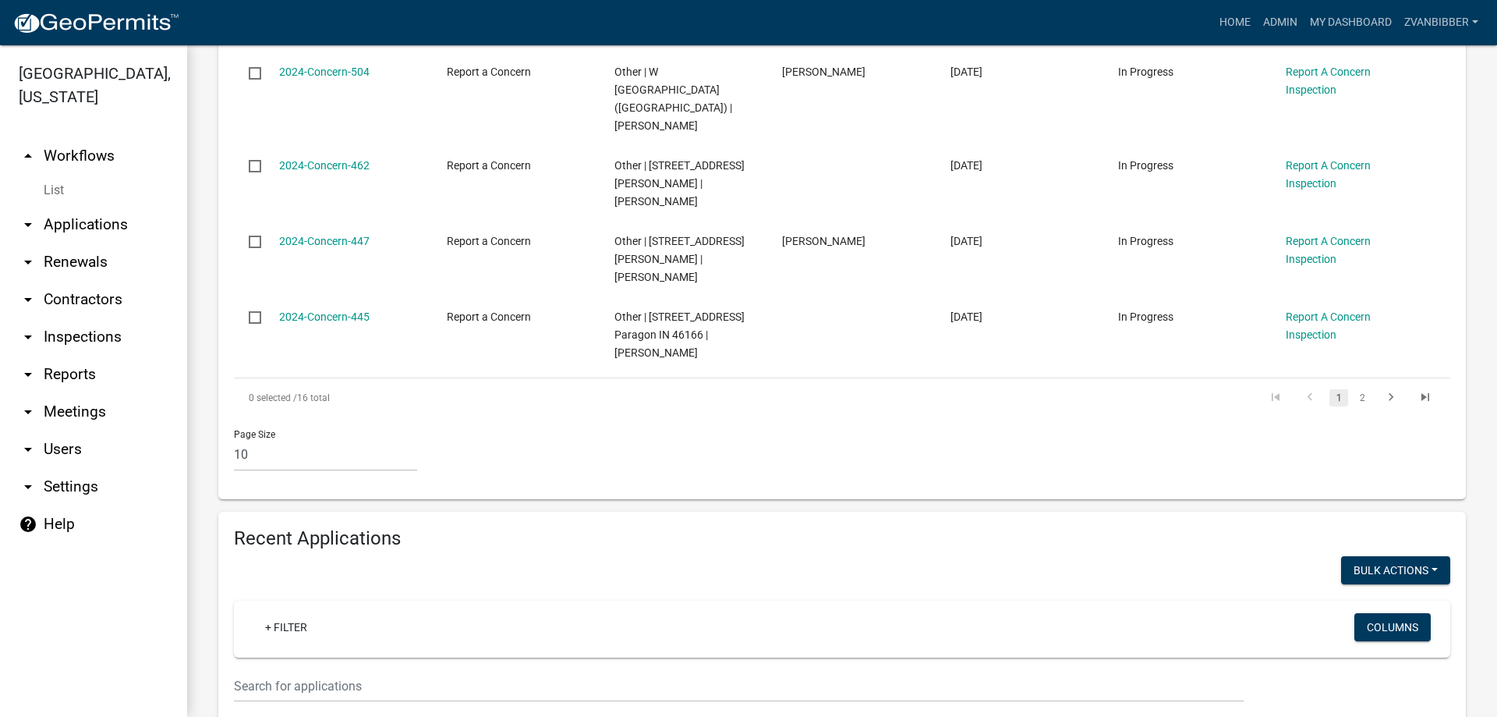
click at [416, 512] on div "Recent Applications Bulk Actions Void + Filter Columns Data Map Select Applicat…" at bounding box center [842, 679] width 1248 height 334
